Goal: Information Seeking & Learning: Check status

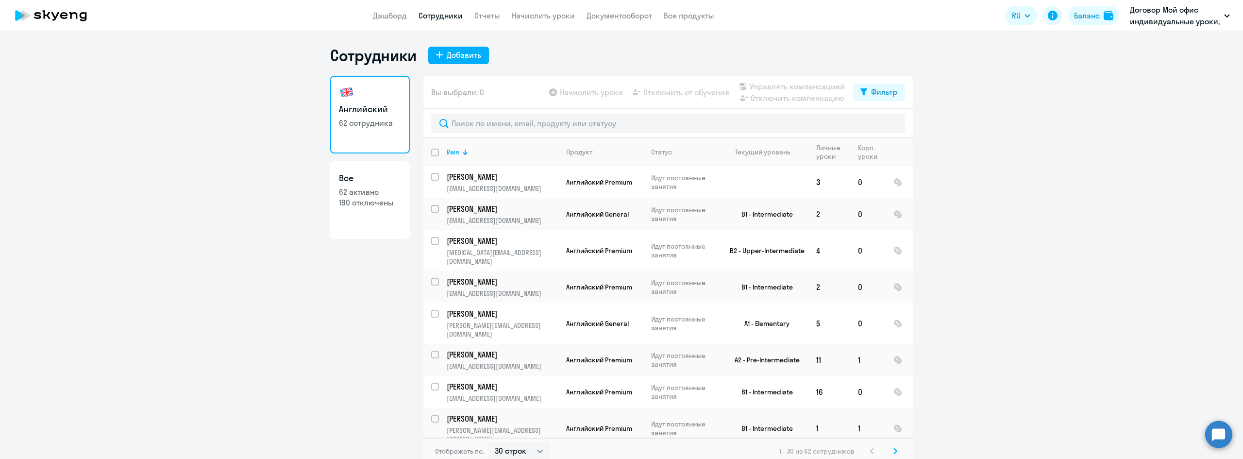
select select "30"
click at [398, 18] on link "Дашборд" at bounding box center [390, 16] width 34 height 10
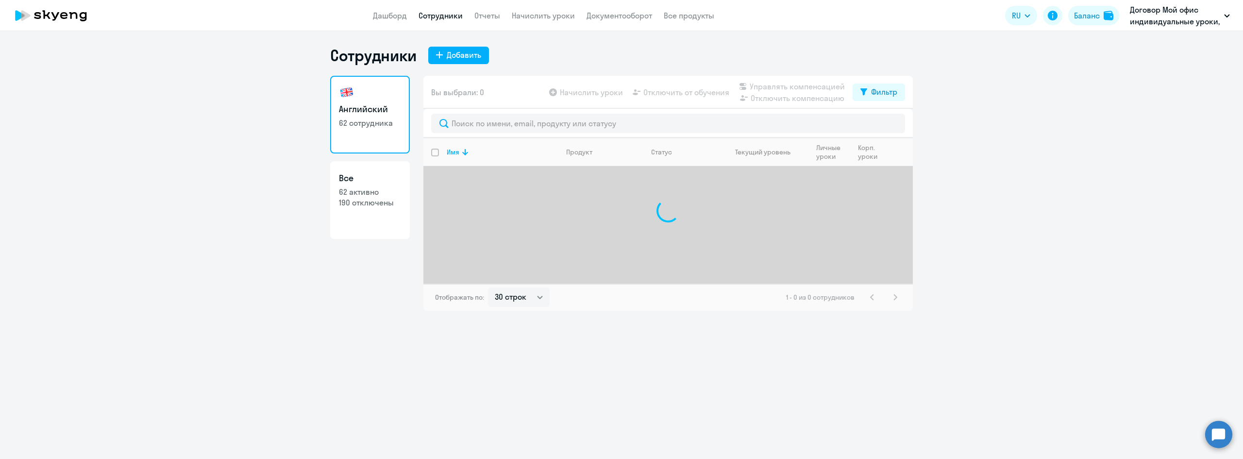
select select "30"
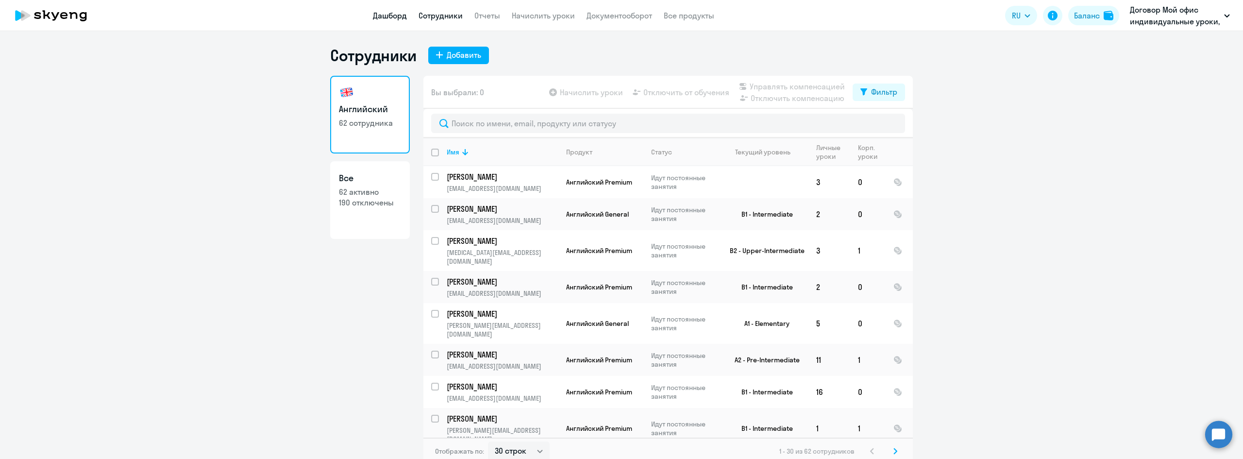
click at [389, 13] on link "Дашборд" at bounding box center [390, 16] width 34 height 10
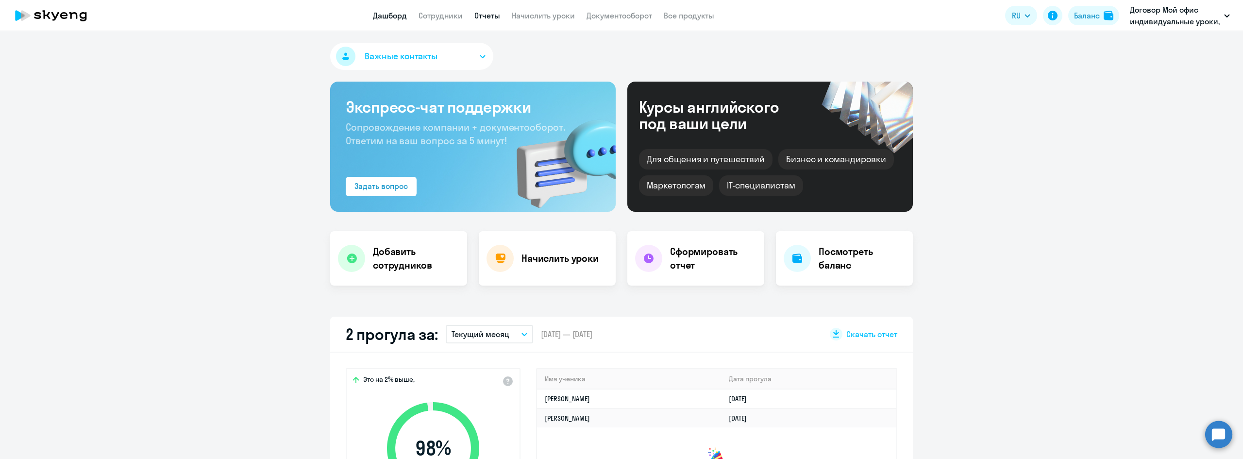
click at [479, 16] on link "Отчеты" at bounding box center [487, 16] width 26 height 10
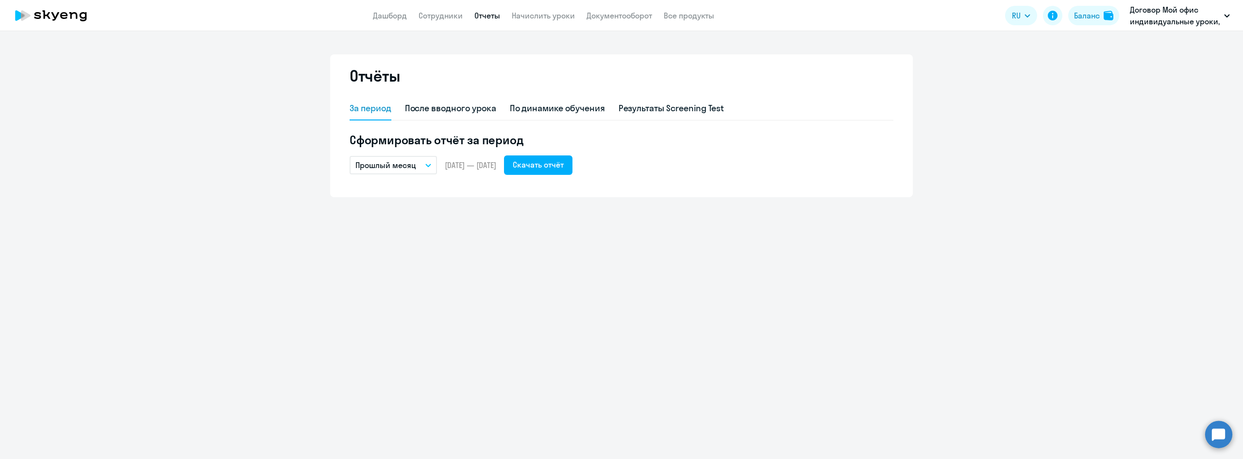
click at [428, 167] on button "Прошлый месяц" at bounding box center [392, 165] width 87 height 18
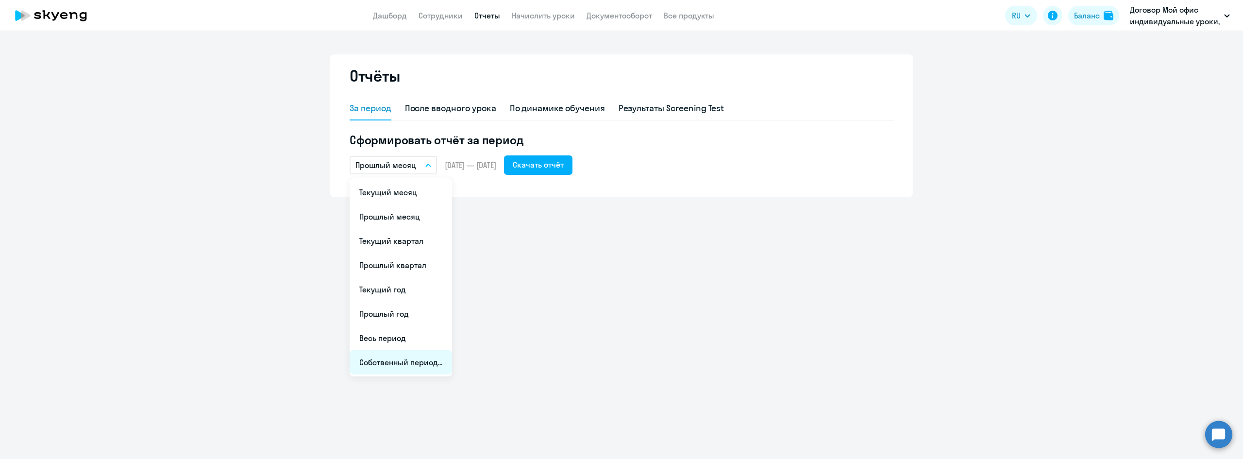
click at [411, 364] on li "Собственный период..." at bounding box center [400, 362] width 102 height 24
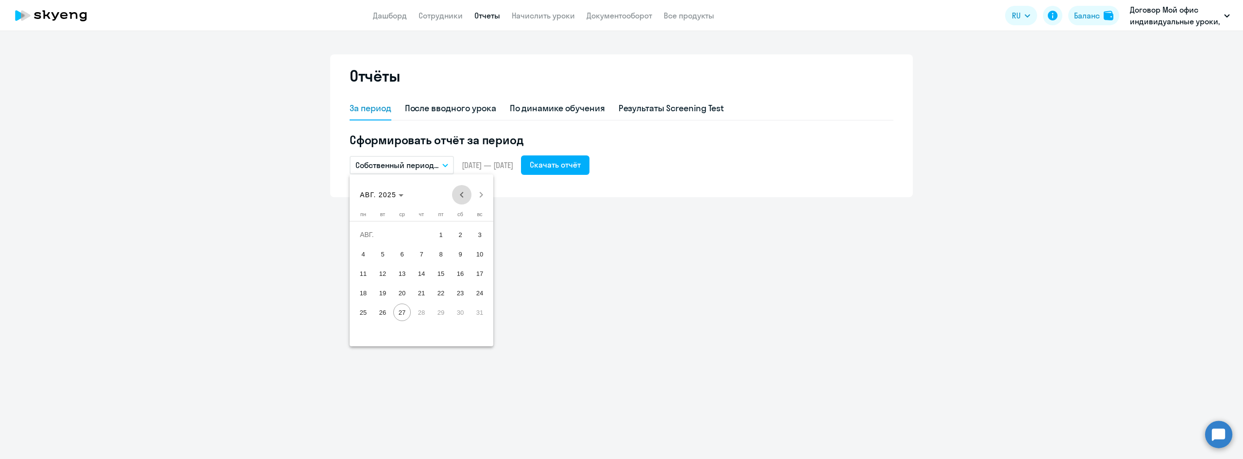
click at [465, 193] on span "Previous month" at bounding box center [461, 194] width 19 height 19
click at [483, 194] on span "Next month" at bounding box center [480, 194] width 19 height 19
click at [483, 230] on span "1" at bounding box center [479, 234] width 17 height 17
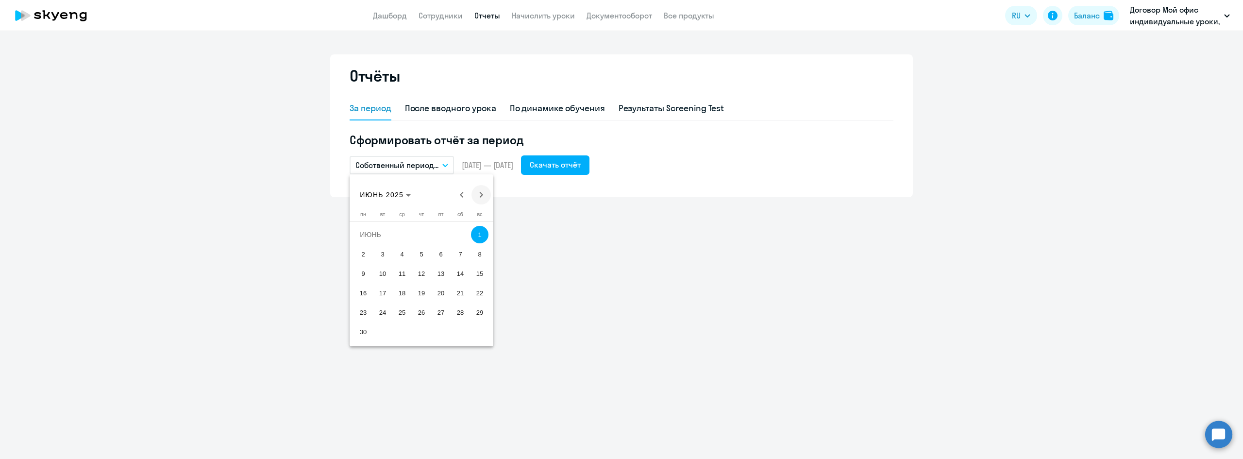
click at [479, 194] on span "Next month" at bounding box center [480, 194] width 19 height 19
click at [406, 312] on span "27" at bounding box center [401, 311] width 17 height 17
click at [571, 163] on div "Скачать отчёт" at bounding box center [555, 165] width 51 height 12
click at [459, 17] on link "Сотрудники" at bounding box center [440, 16] width 44 height 10
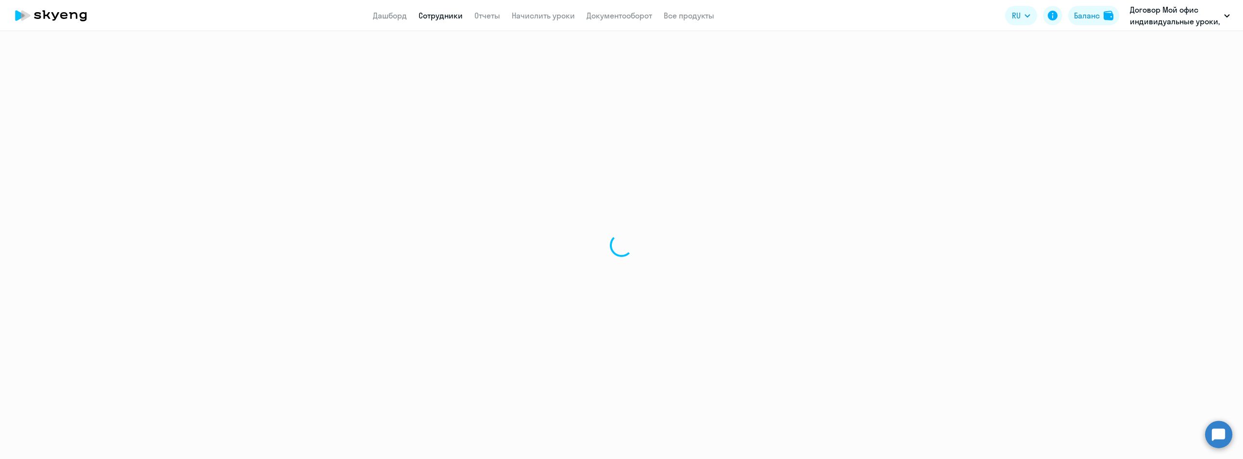
select select "30"
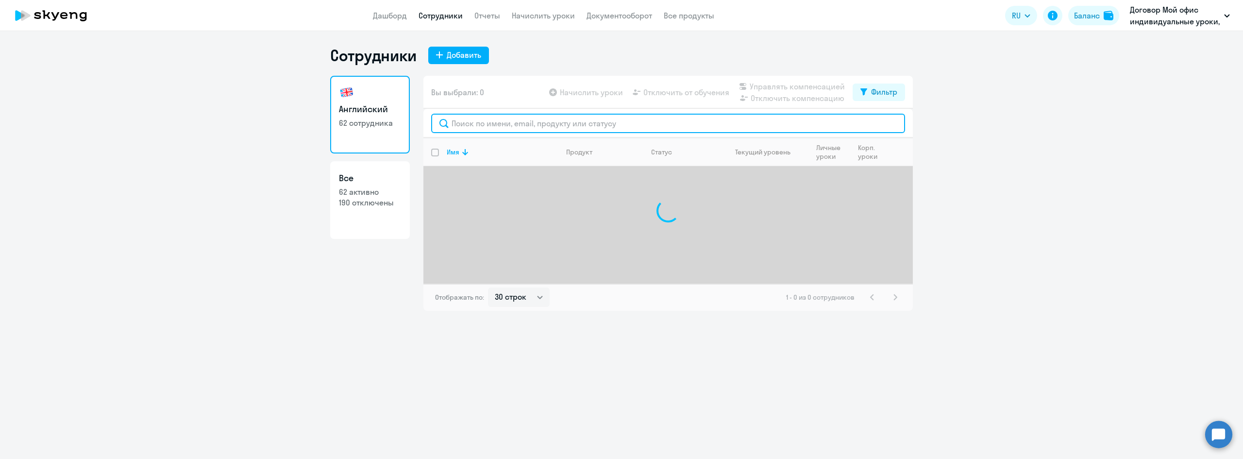
click at [503, 123] on input "text" at bounding box center [668, 123] width 474 height 19
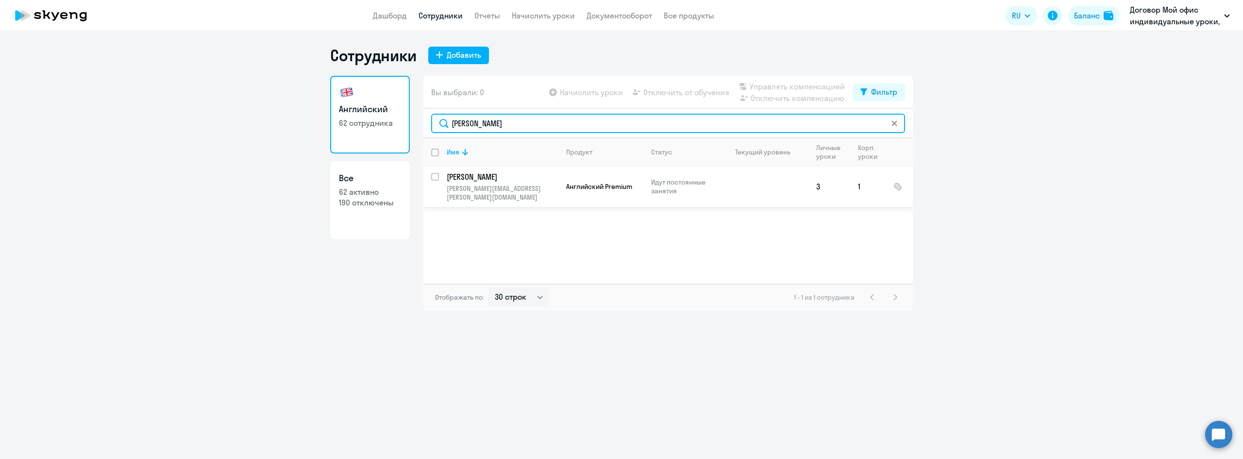
type input "[PERSON_NAME]"
click at [488, 176] on p "[PERSON_NAME]" at bounding box center [502, 176] width 110 height 11
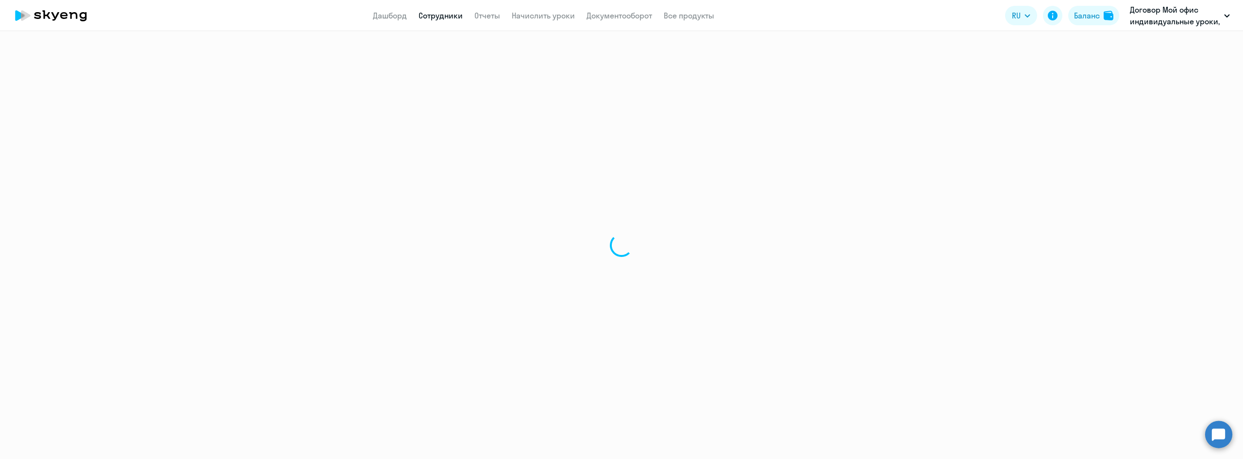
select select "english"
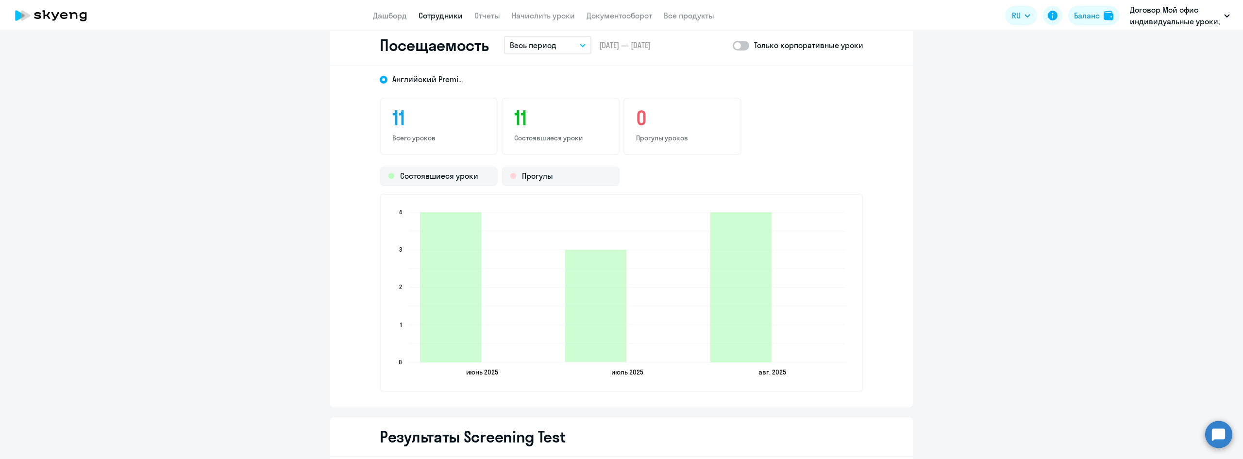
scroll to position [1165, 0]
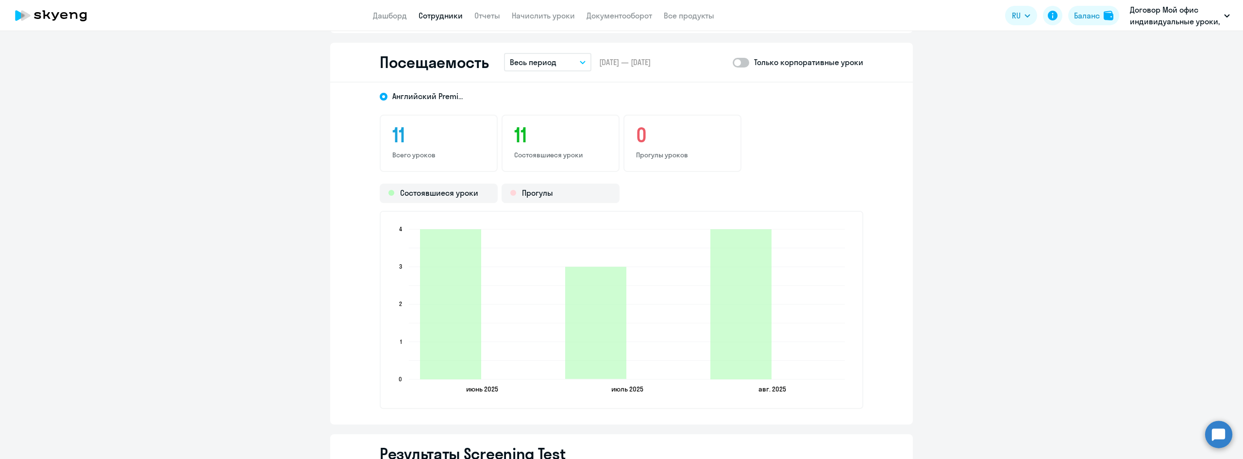
click at [576, 59] on button "Весь период" at bounding box center [547, 62] width 87 height 18
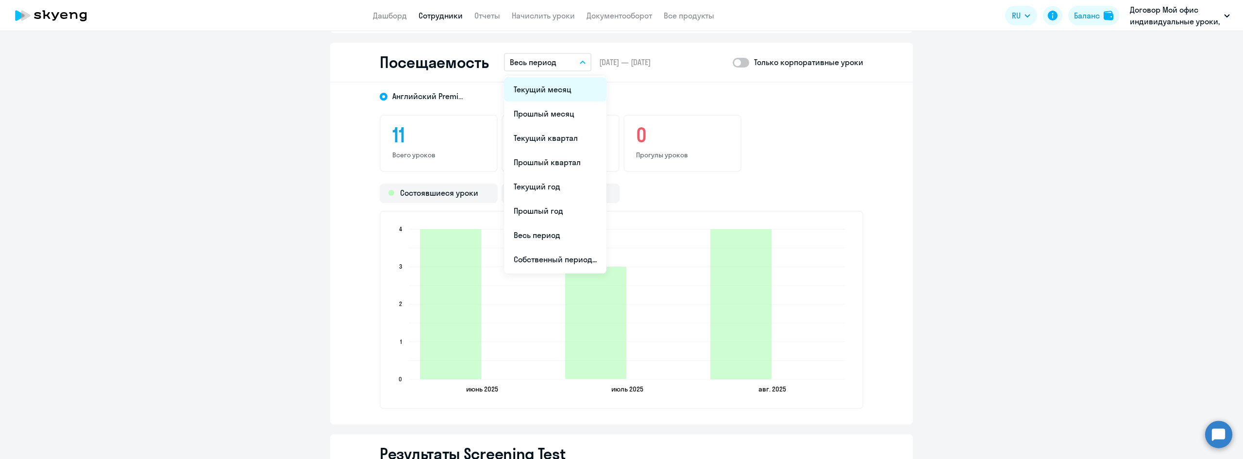
click at [554, 91] on li "Текущий месяц" at bounding box center [555, 89] width 102 height 24
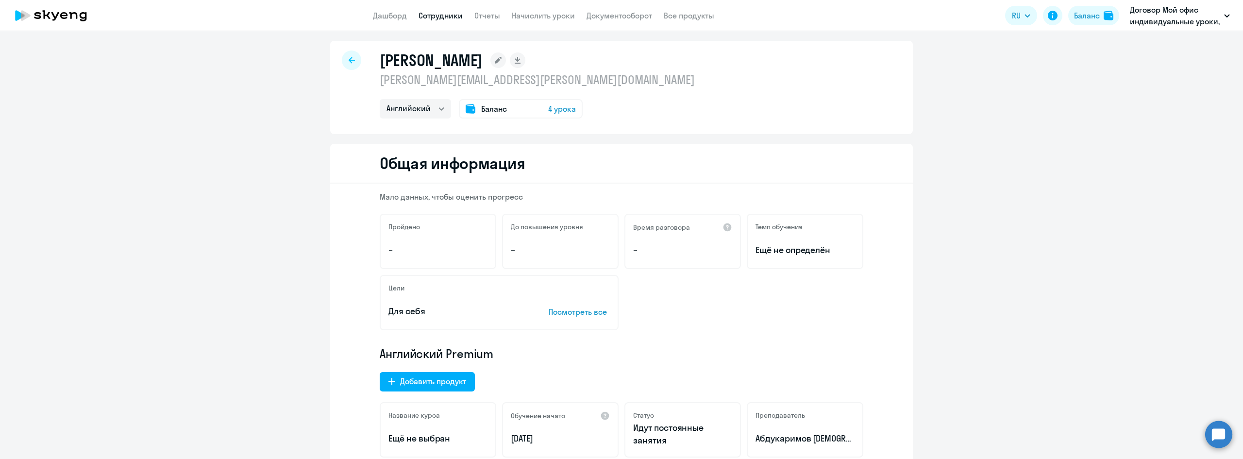
scroll to position [0, 0]
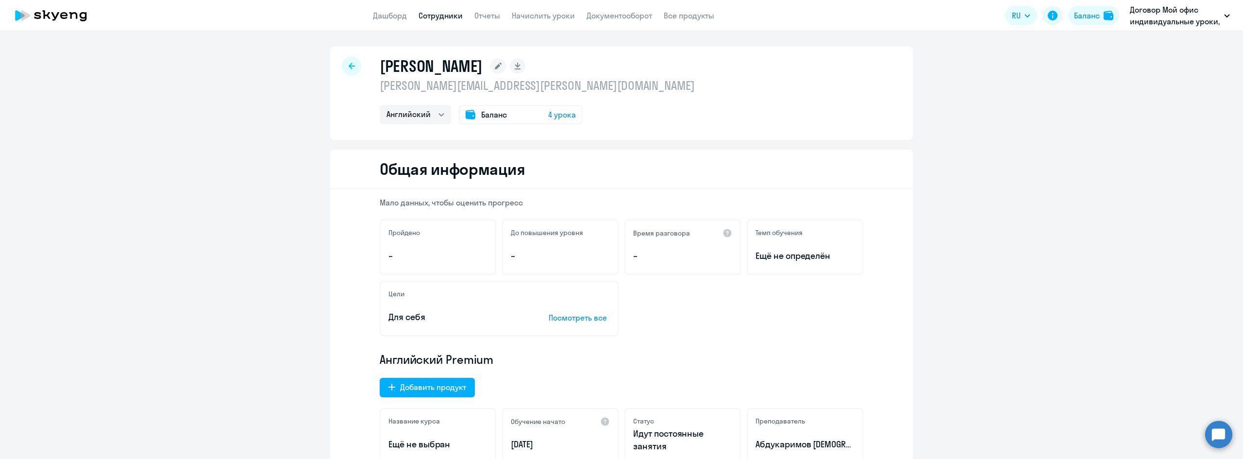
click at [342, 67] on div at bounding box center [351, 65] width 19 height 19
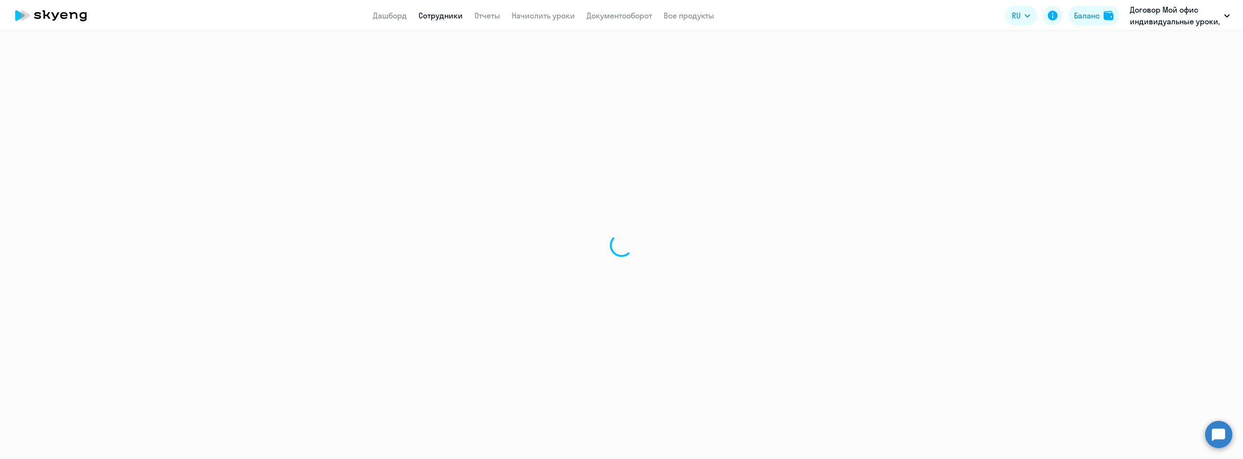
select select "30"
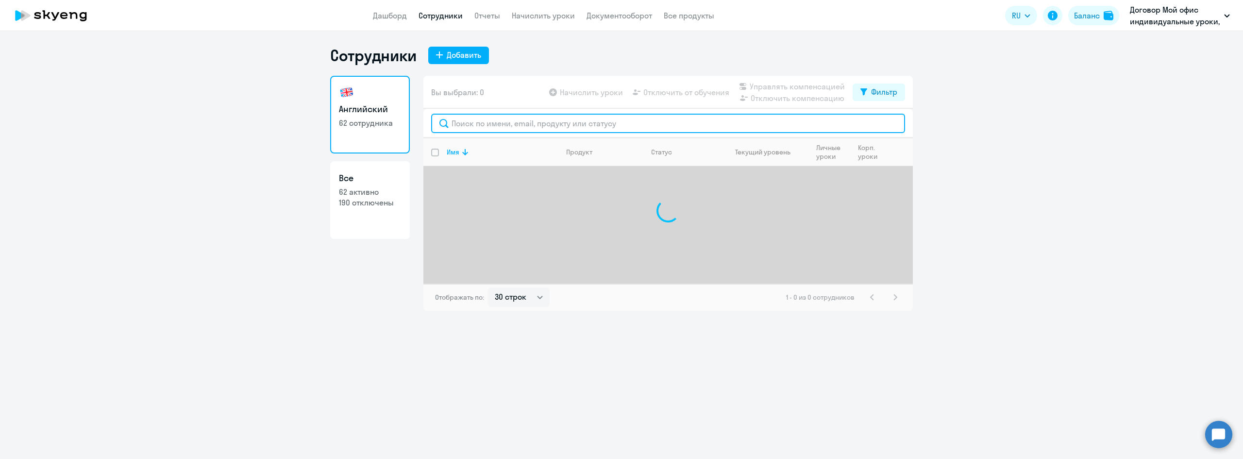
click at [506, 125] on input "text" at bounding box center [668, 123] width 474 height 19
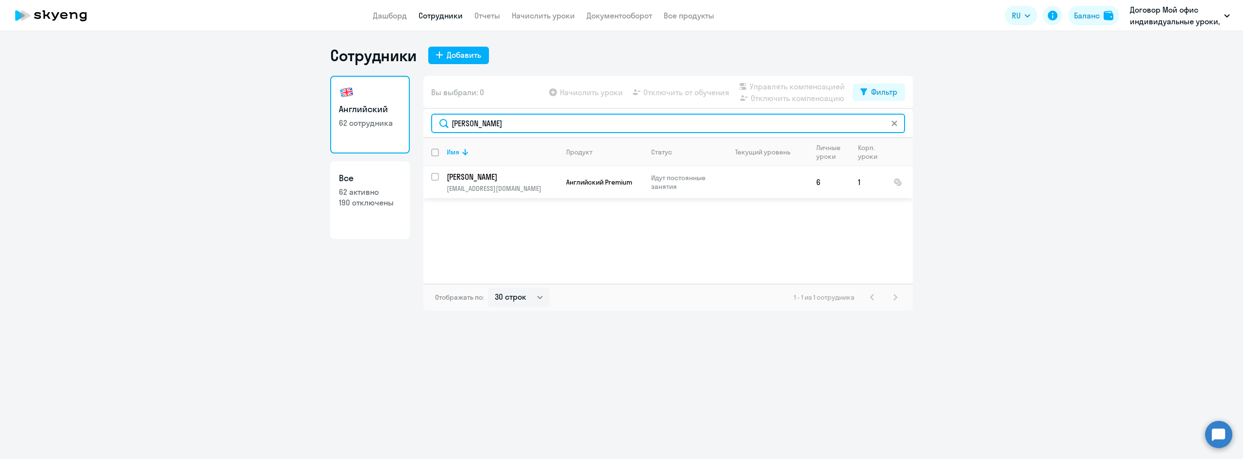
type input "[PERSON_NAME]"
click at [487, 176] on p "[PERSON_NAME]" at bounding box center [502, 176] width 110 height 11
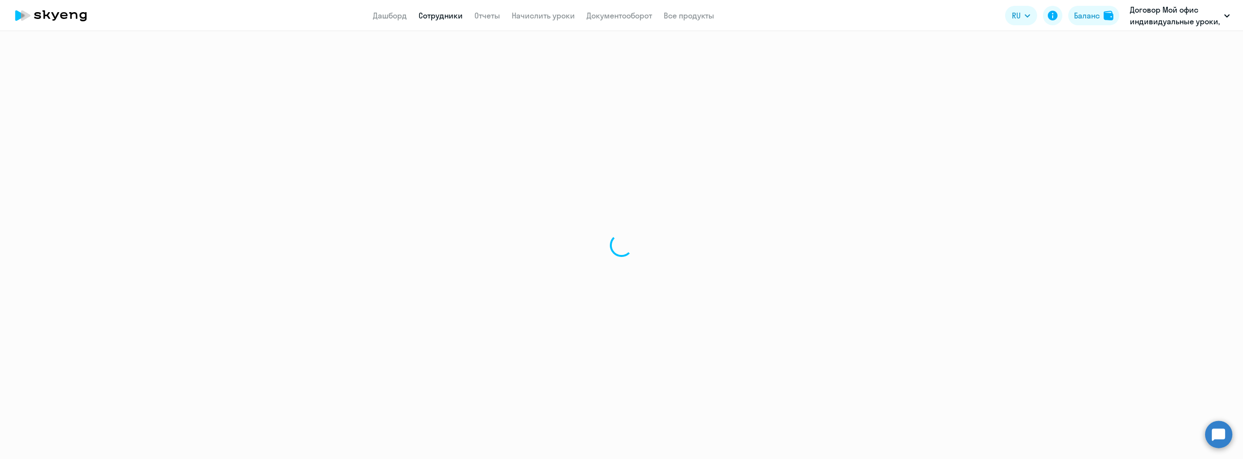
select select "english"
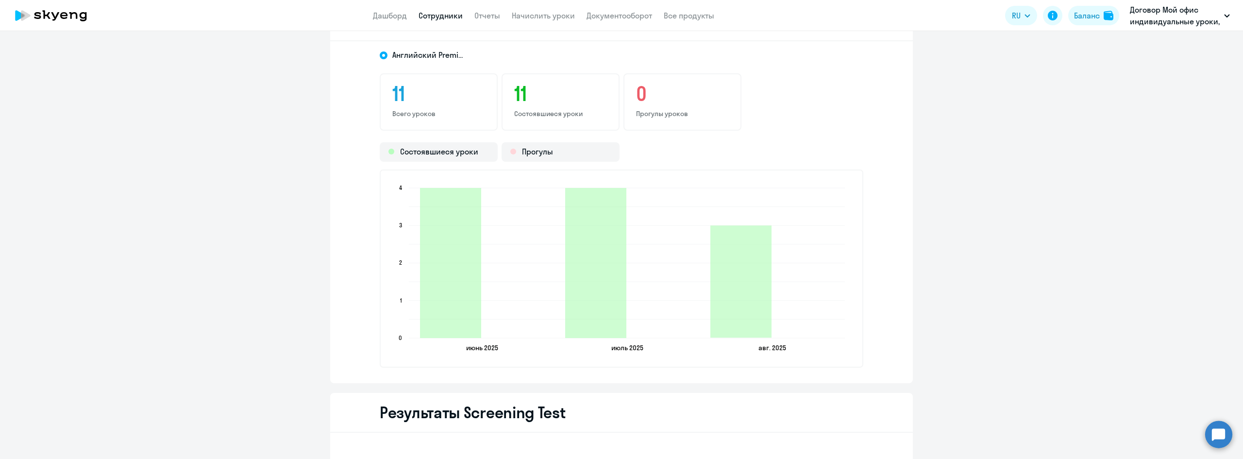
scroll to position [1165, 0]
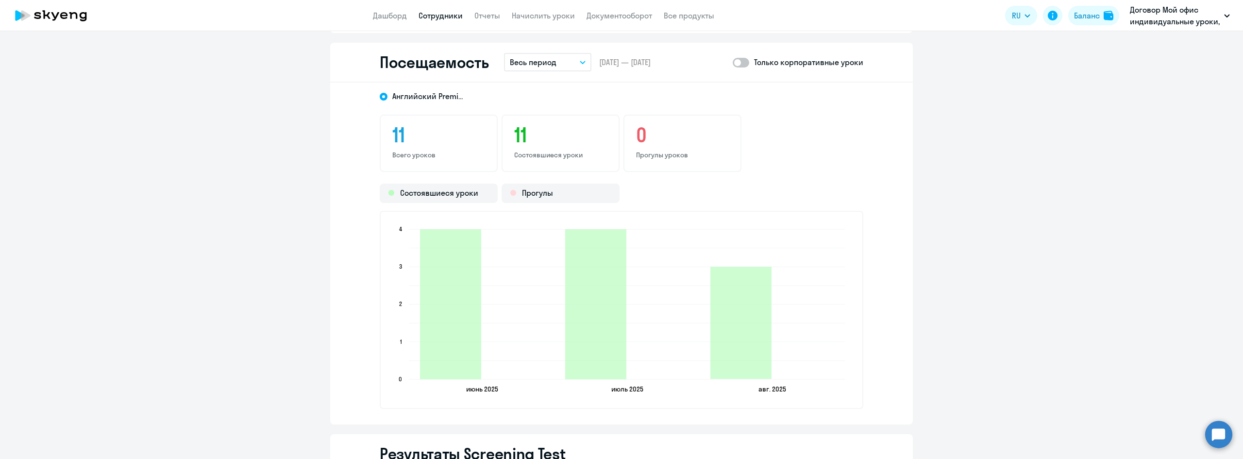
click at [577, 56] on button "Весь период" at bounding box center [547, 62] width 87 height 18
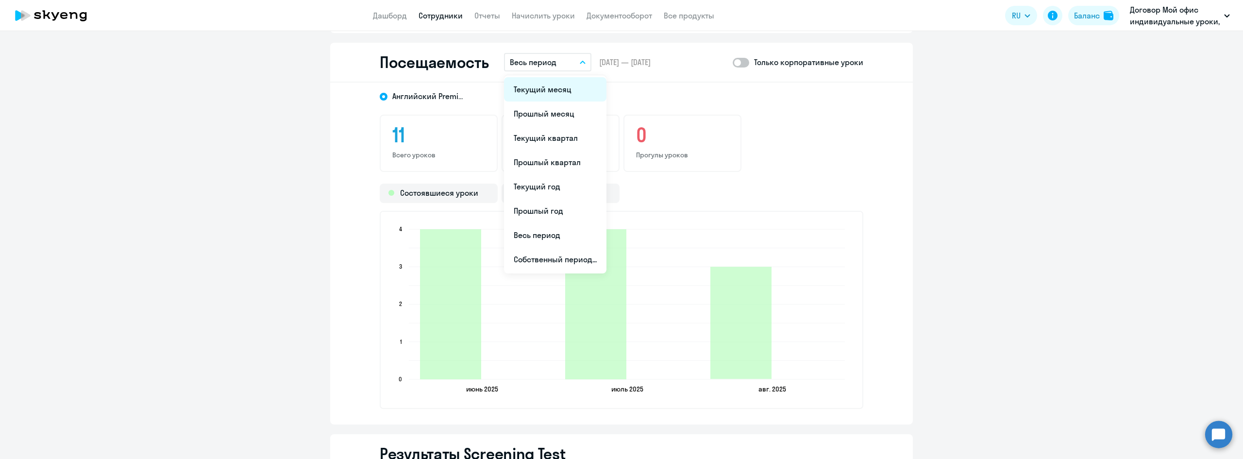
click at [550, 96] on li "Текущий месяц" at bounding box center [555, 89] width 102 height 24
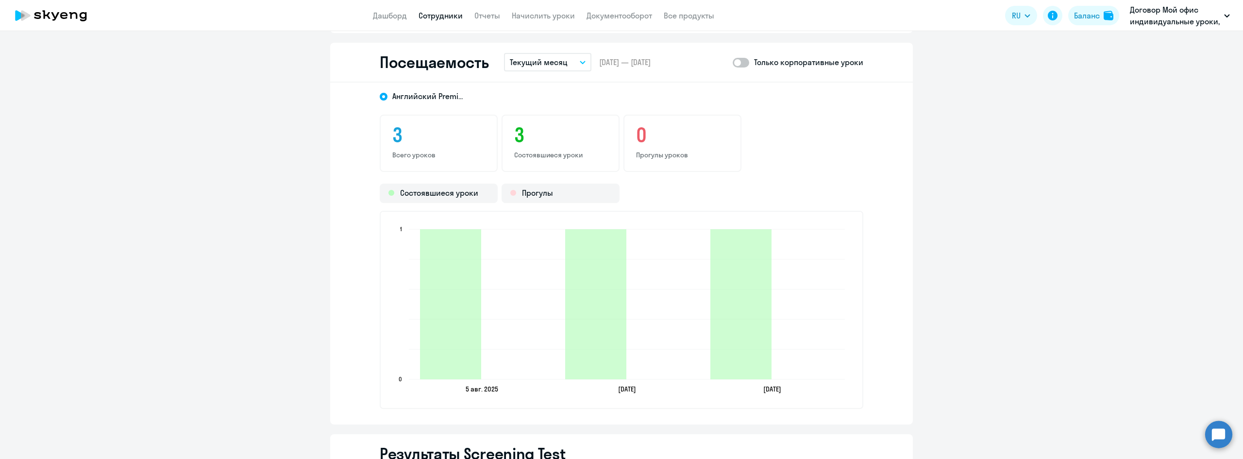
click at [331, 79] on div "Посещаемость Текущий месяц Текущий месяц Прошлый месяц Текущий квартал [GEOGRAP…" at bounding box center [621, 63] width 582 height 40
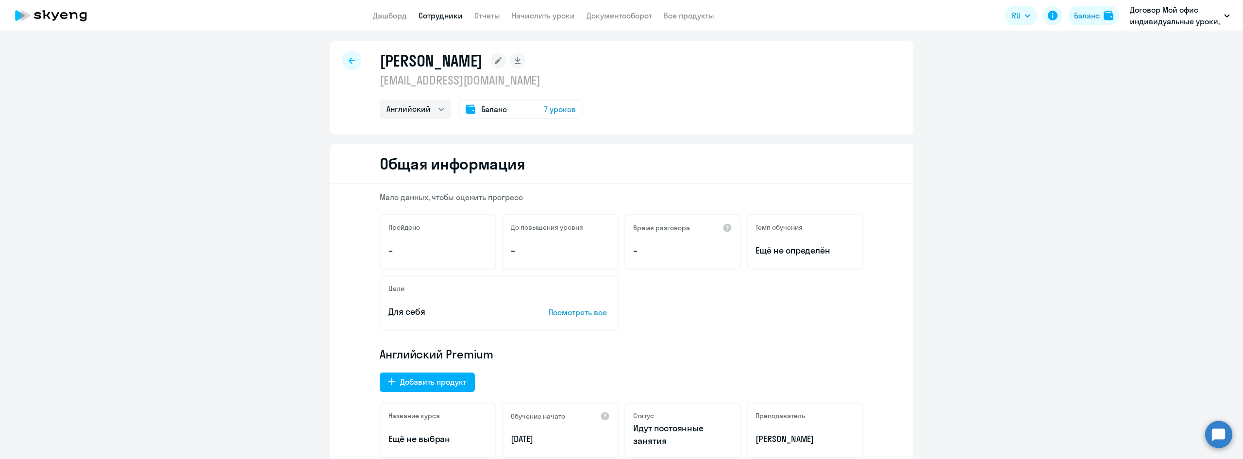
scroll to position [0, 0]
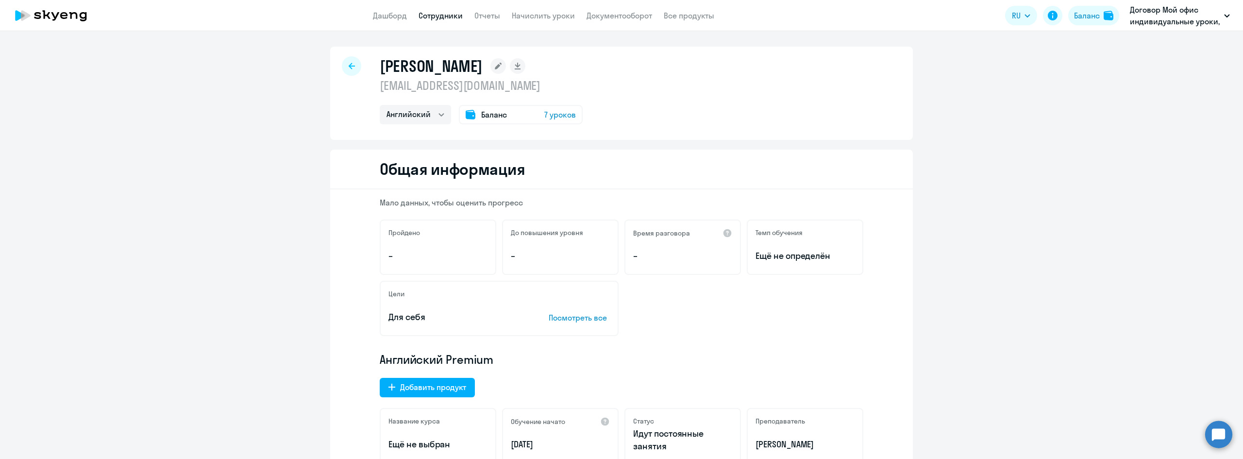
click at [331, 66] on div "[PERSON_NAME] [EMAIL_ADDRESS][DOMAIN_NAME] Английский Баланс 7 уроков" at bounding box center [621, 93] width 582 height 93
click at [348, 66] on icon at bounding box center [351, 66] width 6 height 7
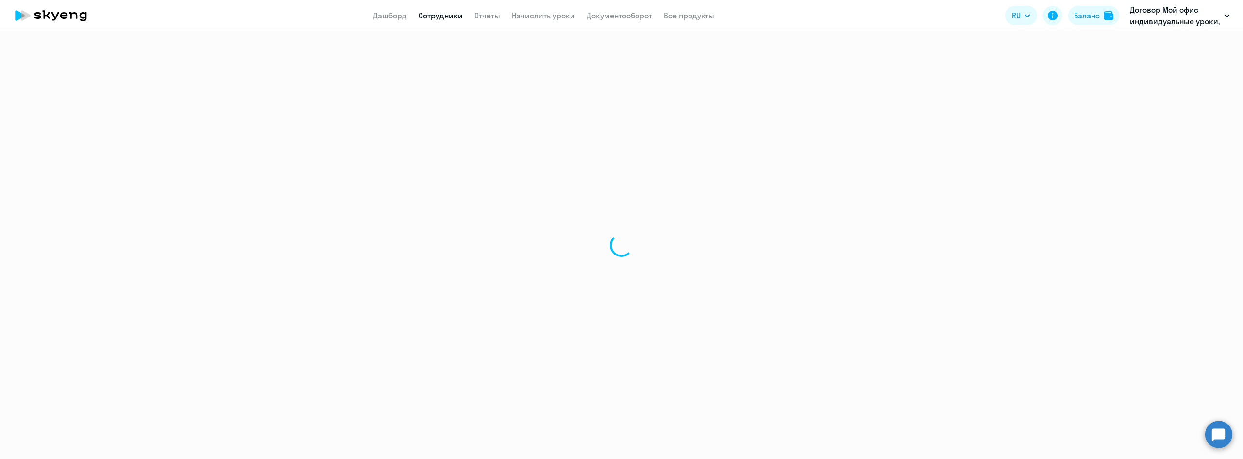
select select "30"
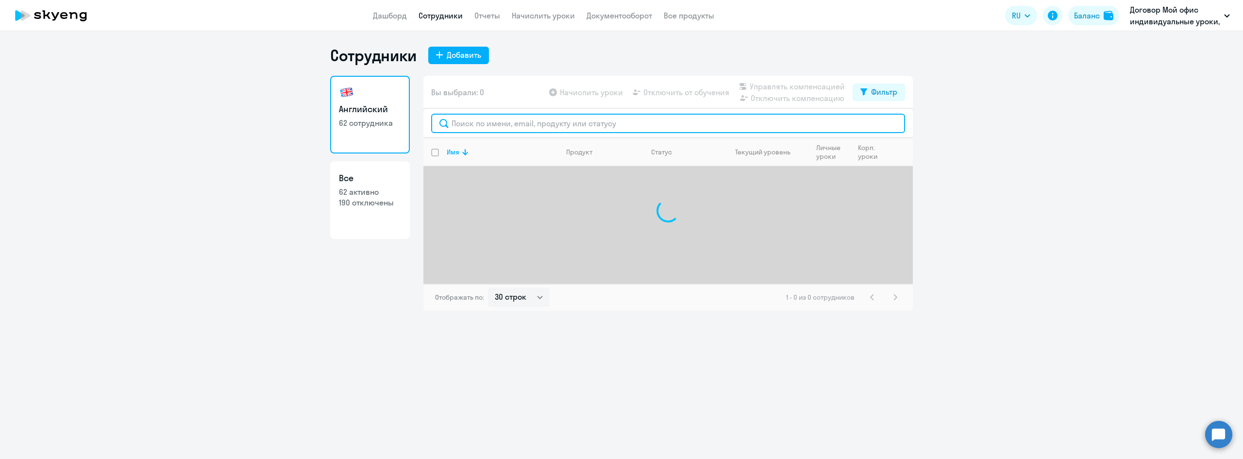
click at [498, 123] on input "text" at bounding box center [668, 123] width 474 height 19
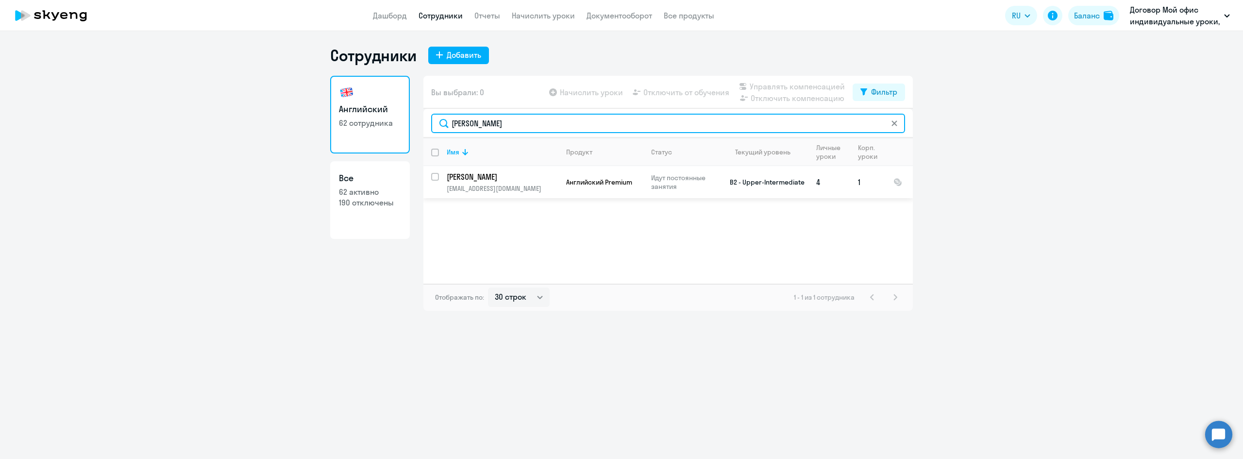
type input "[PERSON_NAME]"
click at [476, 175] on p "[PERSON_NAME]" at bounding box center [502, 176] width 110 height 11
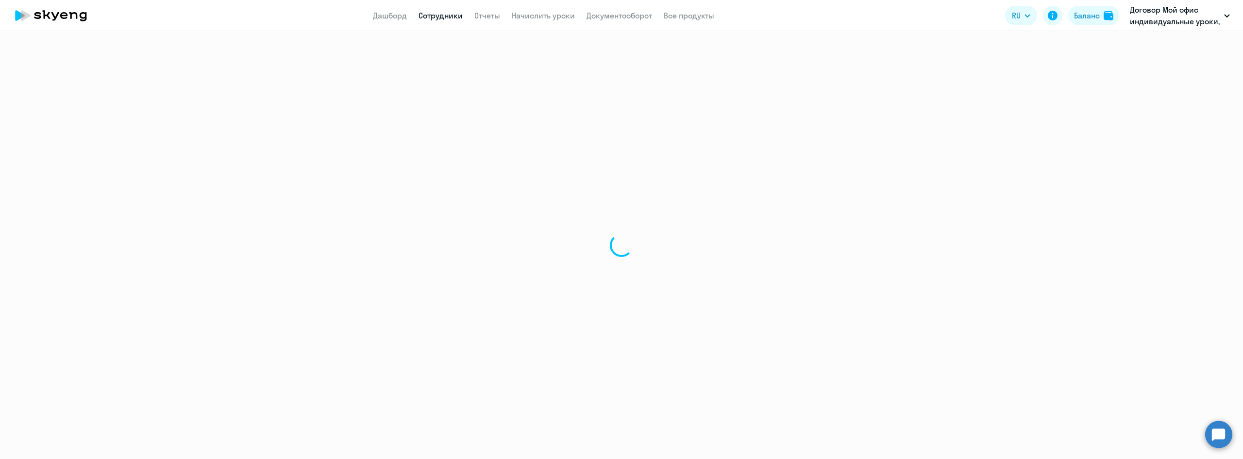
select select "english"
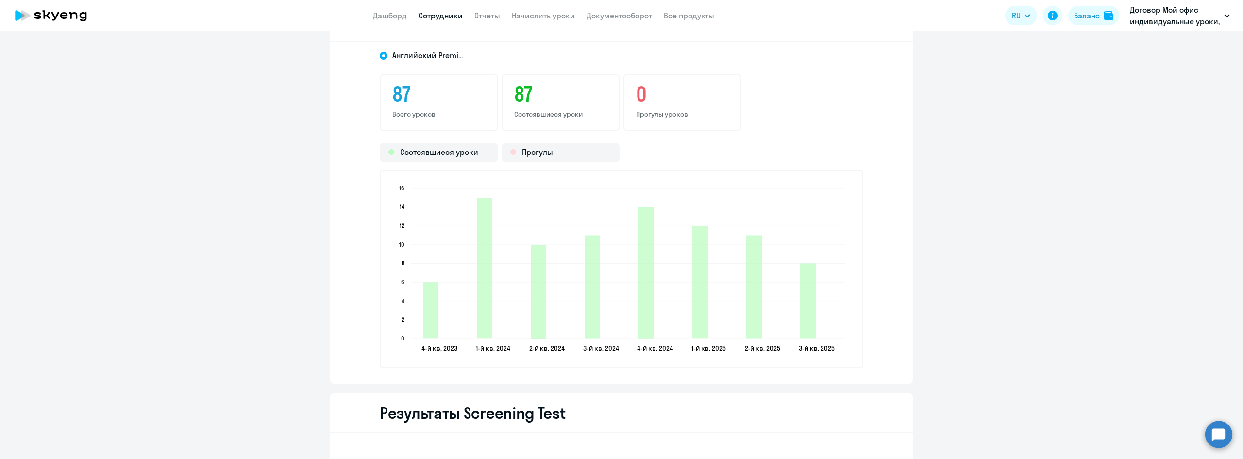
scroll to position [1165, 0]
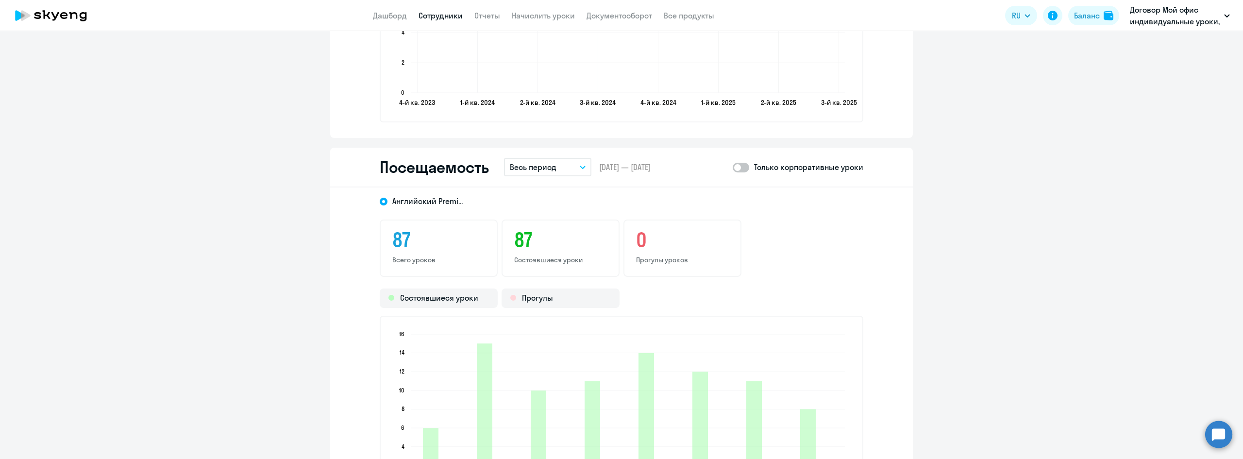
click at [549, 158] on button "Весь период" at bounding box center [547, 167] width 87 height 18
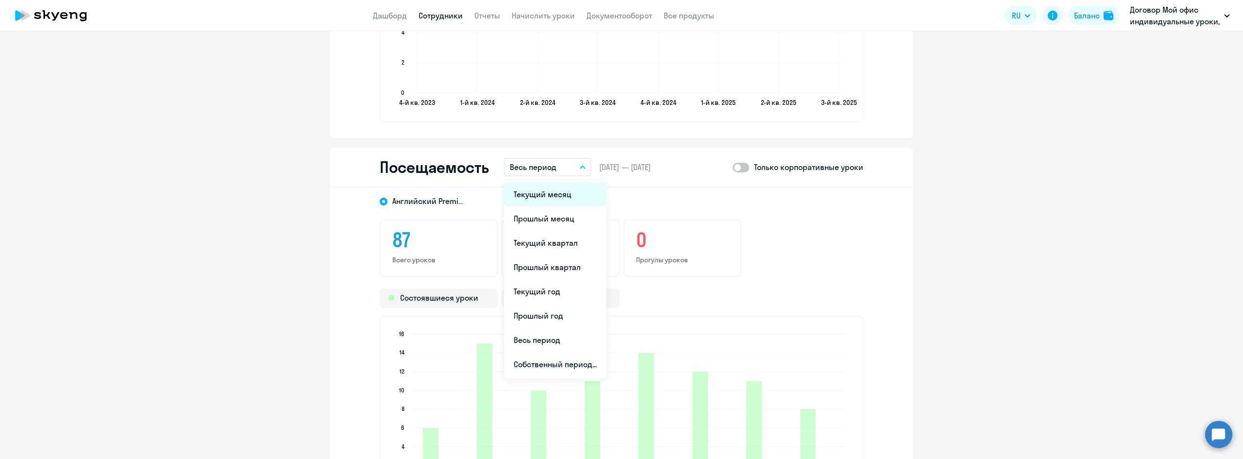
click at [539, 189] on li "Текущий месяц" at bounding box center [555, 194] width 102 height 24
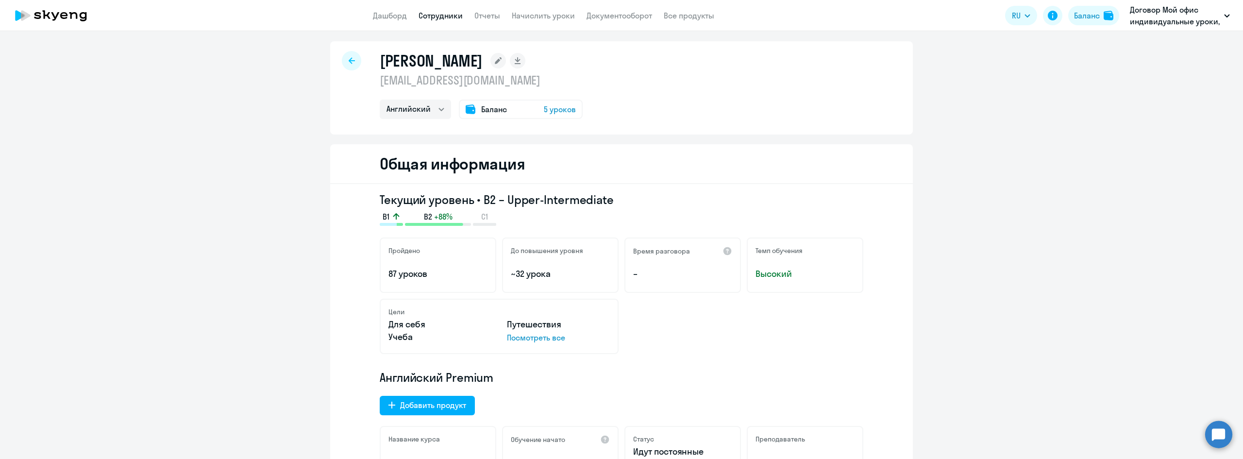
scroll to position [0, 0]
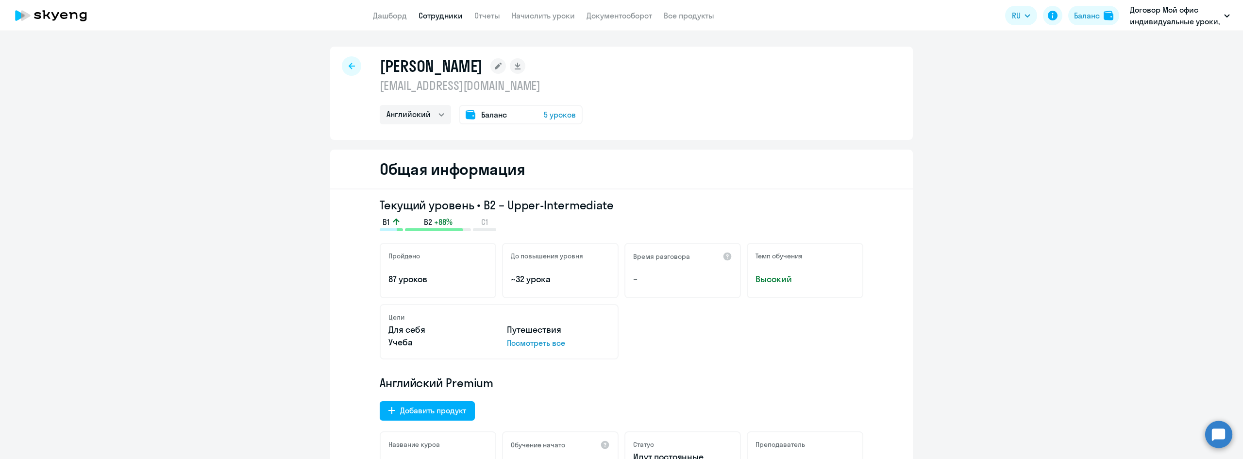
click at [342, 69] on div at bounding box center [351, 65] width 19 height 19
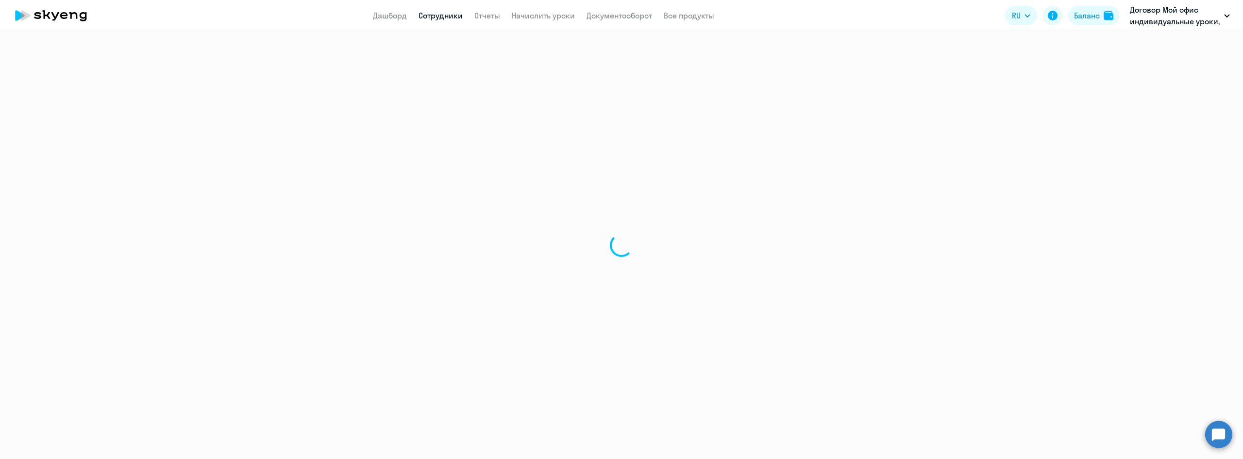
select select "30"
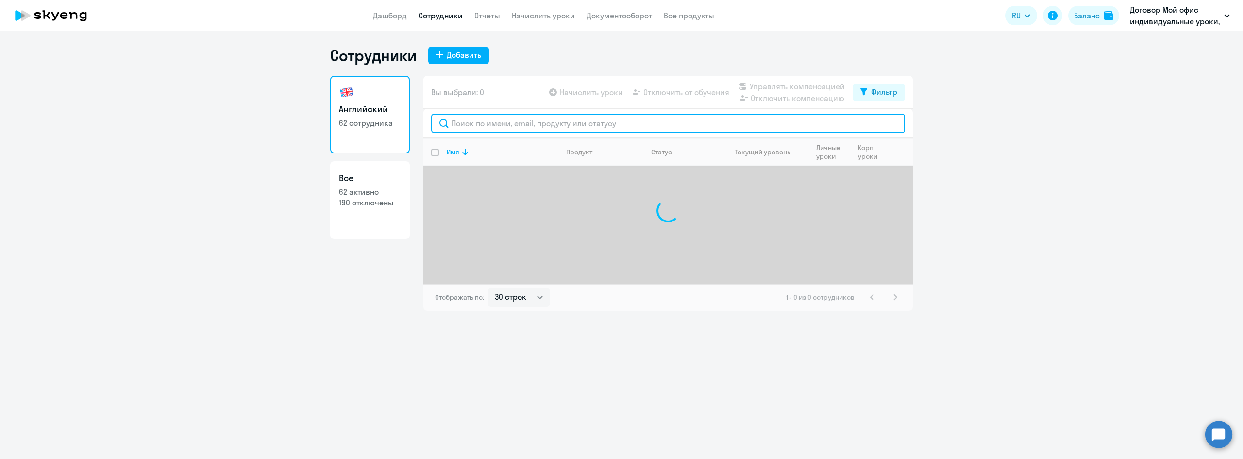
click at [532, 120] on input "text" at bounding box center [668, 123] width 474 height 19
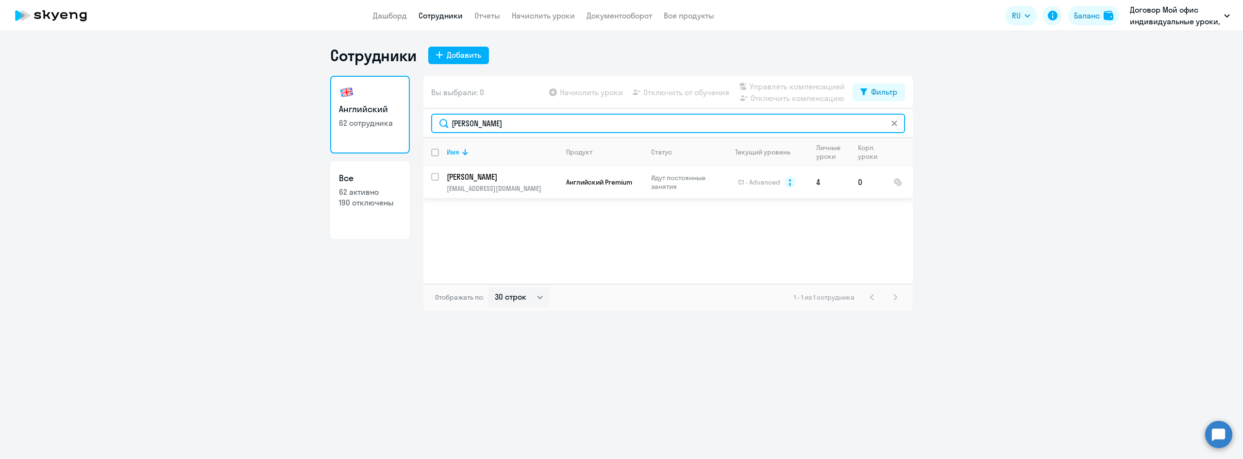
type input "[PERSON_NAME]"
click at [472, 171] on td "[PERSON_NAME] [PERSON_NAME][EMAIL_ADDRESS][DOMAIN_NAME]" at bounding box center [498, 182] width 119 height 32
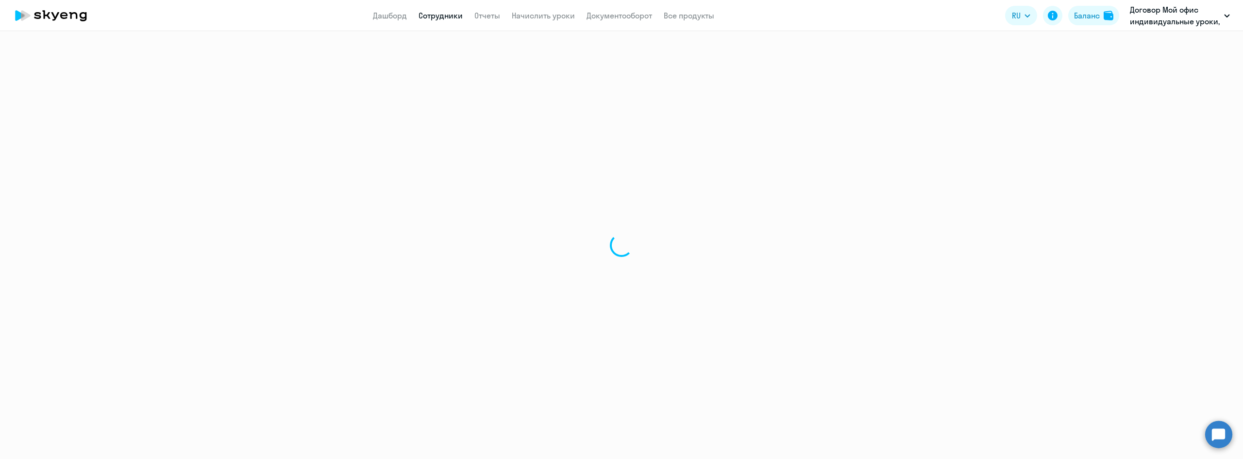
select select "english"
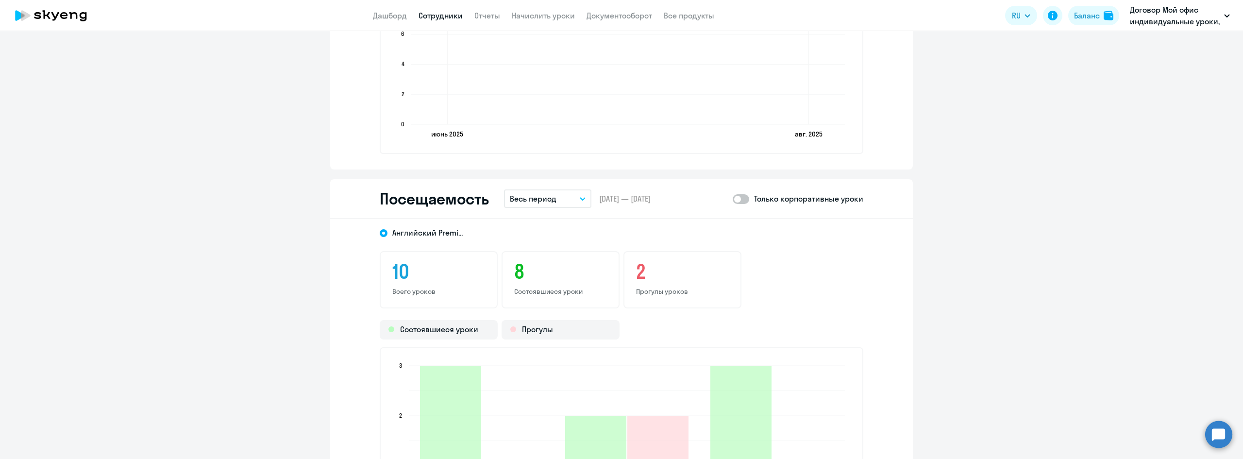
scroll to position [1179, 0]
